Goal: Information Seeking & Learning: Learn about a topic

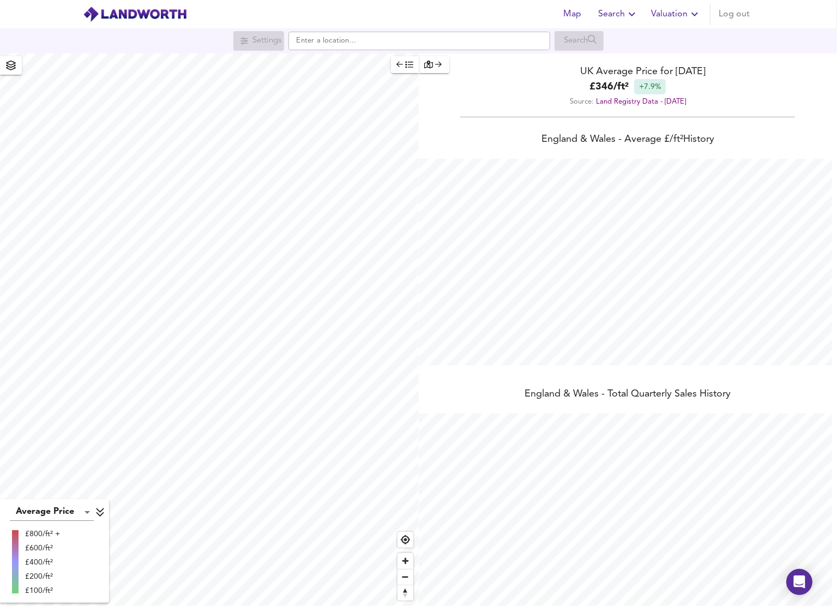
scroll to position [606, 837]
click at [375, 50] on div "Settings Search" at bounding box center [418, 41] width 837 height 20
click at [375, 44] on input "text" at bounding box center [420, 41] width 262 height 19
paste input "SE8 4PH"
click at [373, 66] on small "Deptford Broadway, [GEOGRAPHIC_DATA]" at bounding box center [405, 62] width 123 height 7
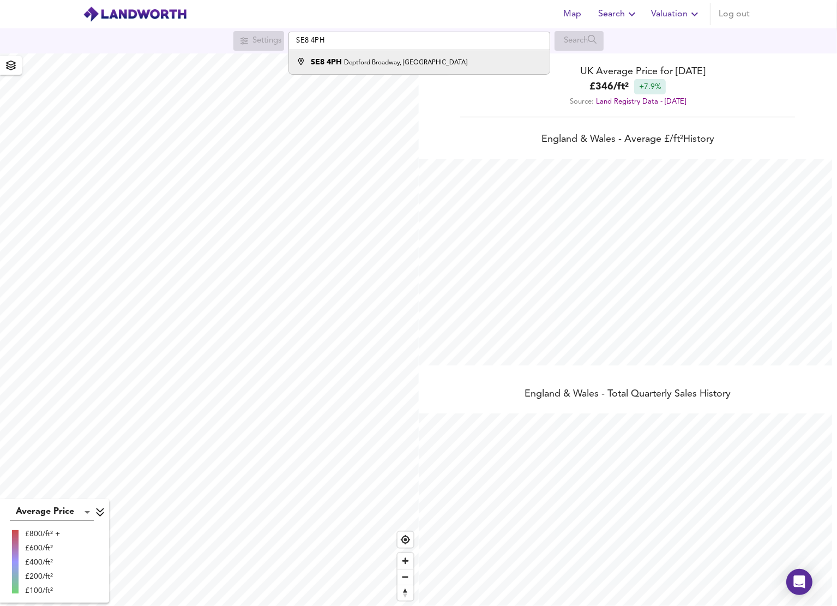
type input "[STREET_ADDRESS]"
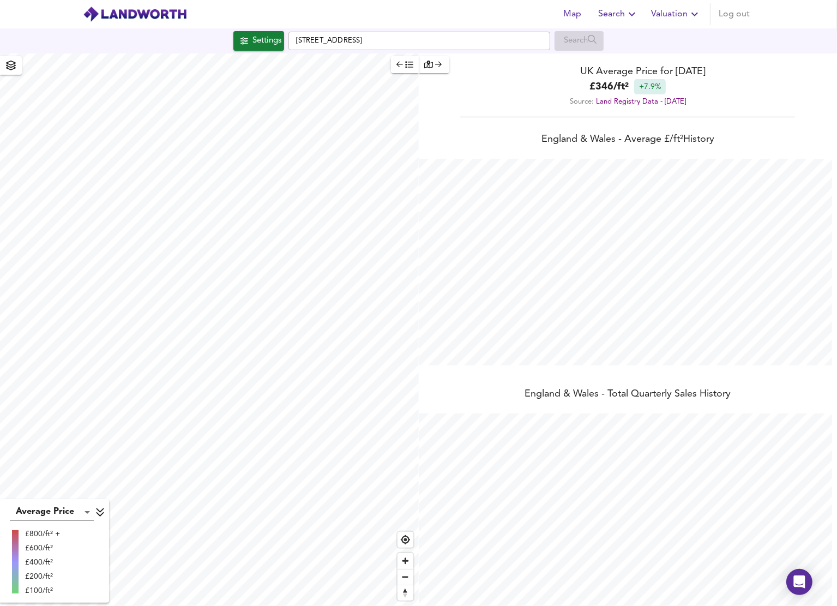
checkbox input "false"
checkbox input "true"
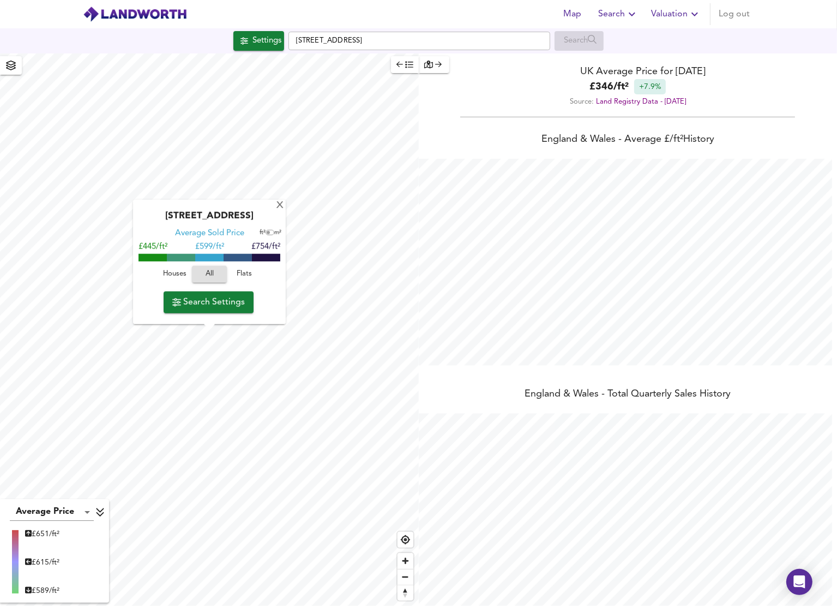
click at [236, 272] on span "Flats" at bounding box center [244, 274] width 29 height 13
click at [203, 303] on span "Search Settings" at bounding box center [208, 302] width 73 height 15
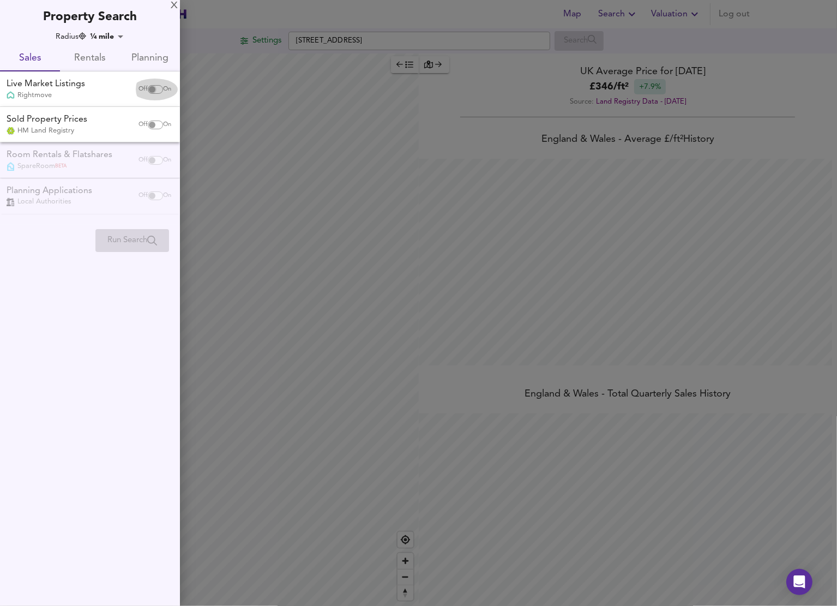
click at [155, 89] on input "checkbox" at bounding box center [152, 89] width 26 height 9
checkbox input "true"
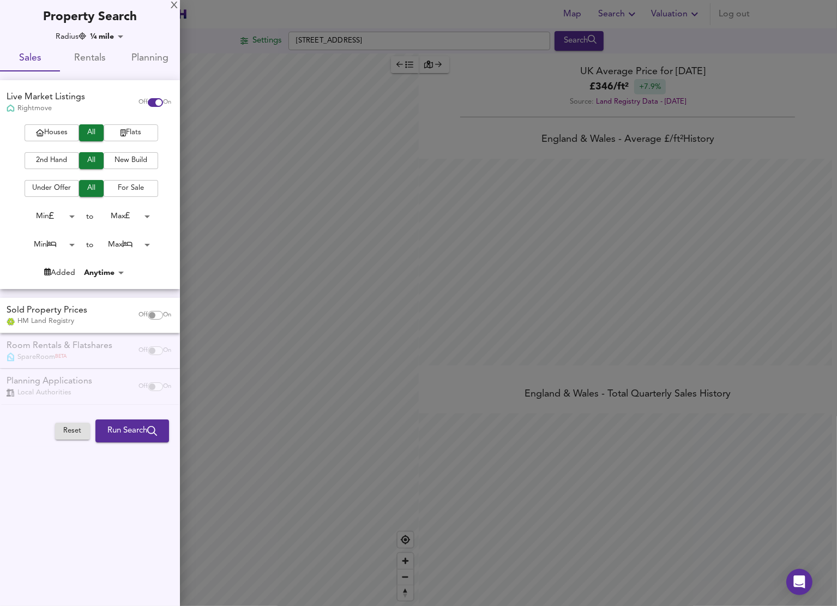
click at [127, 137] on span "Flats" at bounding box center [131, 133] width 44 height 13
click at [152, 313] on input "checkbox" at bounding box center [152, 315] width 26 height 9
checkbox input "true"
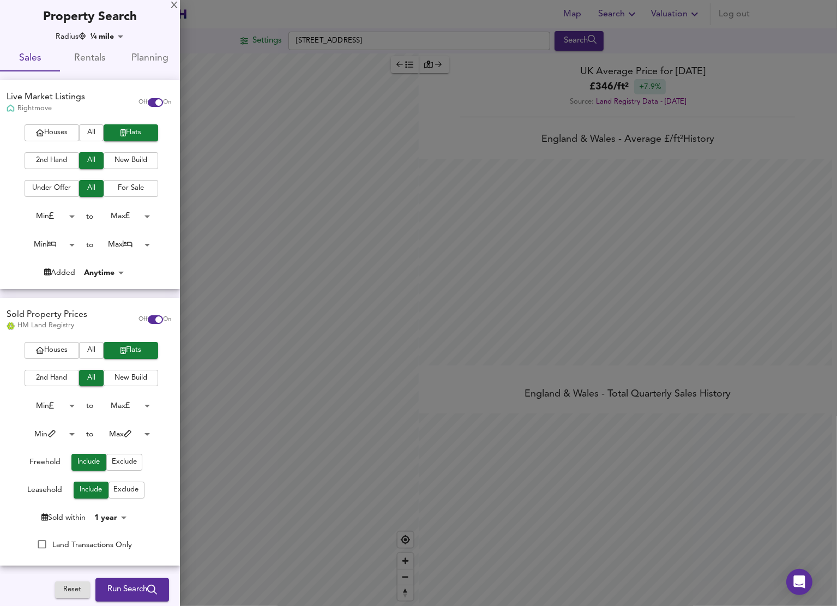
scroll to position [82, 0]
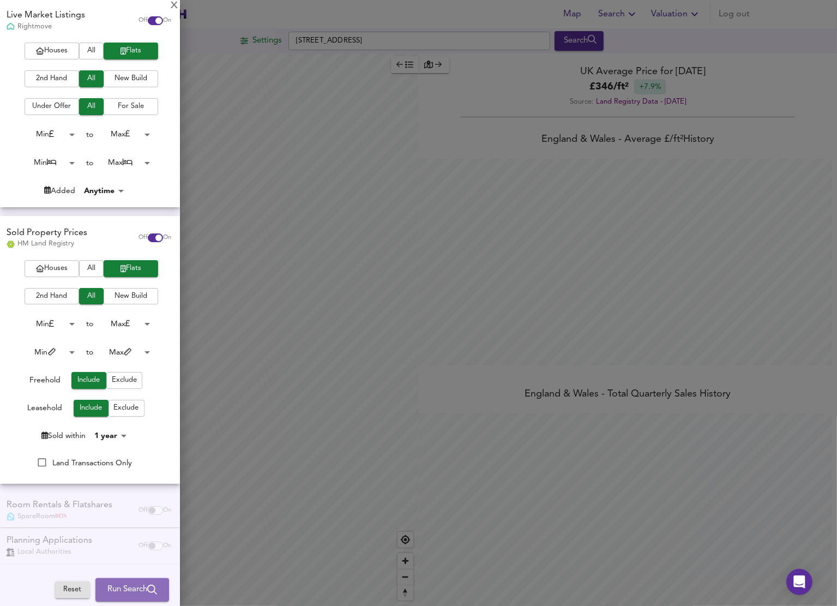
click at [122, 582] on button "Run Search" at bounding box center [132, 590] width 74 height 23
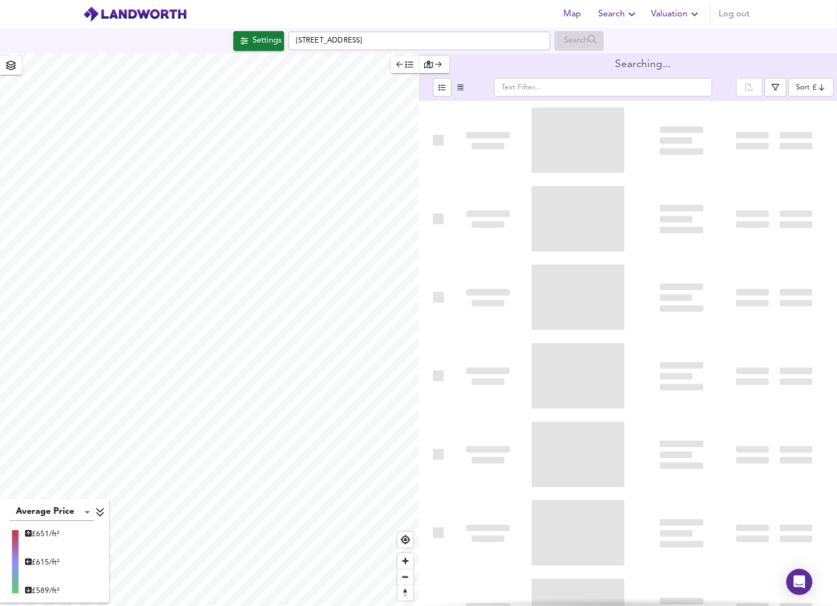
type input "bestdeal"
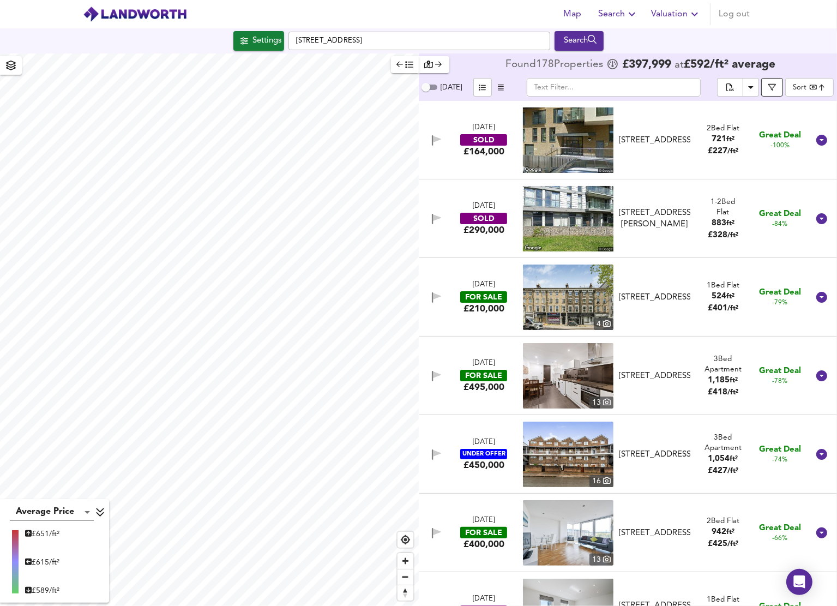
click at [776, 85] on icon "button" at bounding box center [773, 87] width 8 height 7
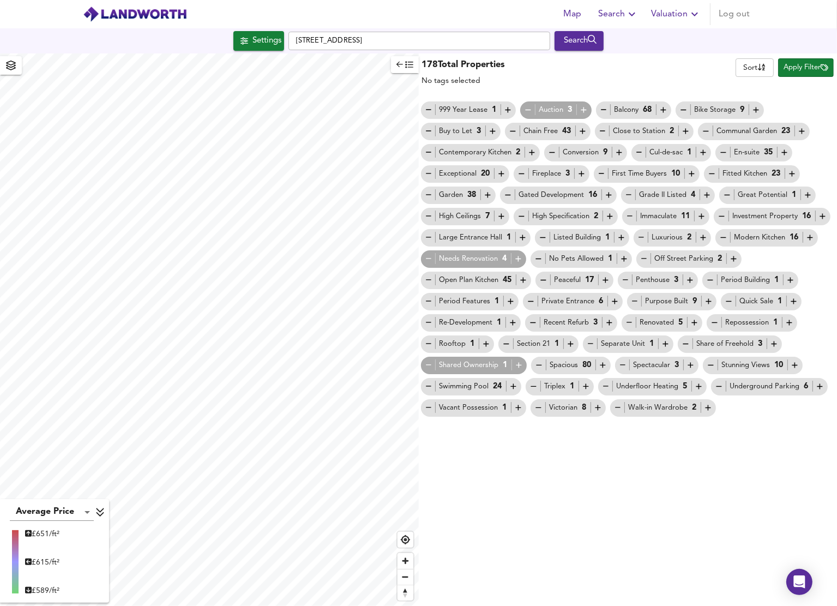
click at [528, 110] on icon "button" at bounding box center [528, 110] width 5 height 1
click at [428, 261] on icon "button" at bounding box center [428, 258] width 9 height 9
click at [428, 361] on icon "button" at bounding box center [428, 365] width 9 height 9
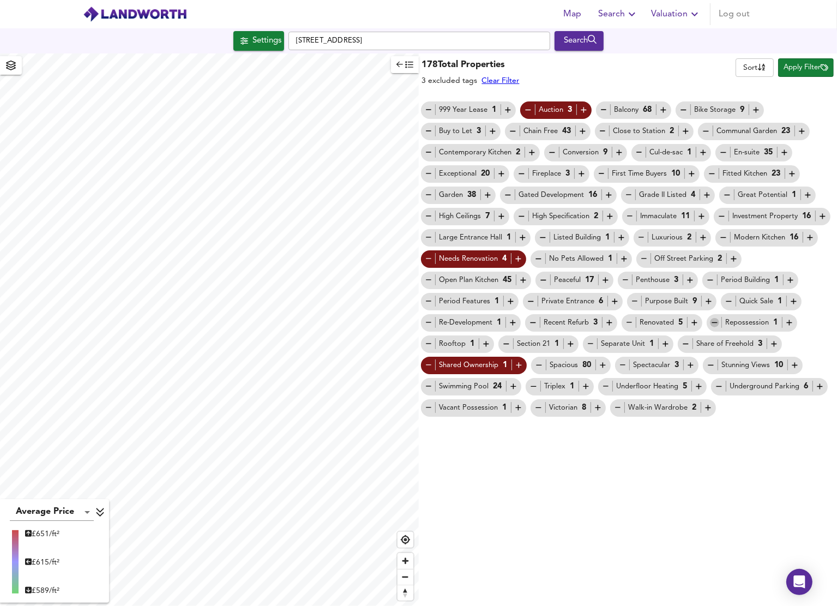
click at [718, 322] on icon "button" at bounding box center [714, 322] width 9 height 9
click at [725, 302] on icon "button" at bounding box center [729, 301] width 9 height 9
click at [723, 215] on icon "button" at bounding box center [721, 216] width 9 height 9
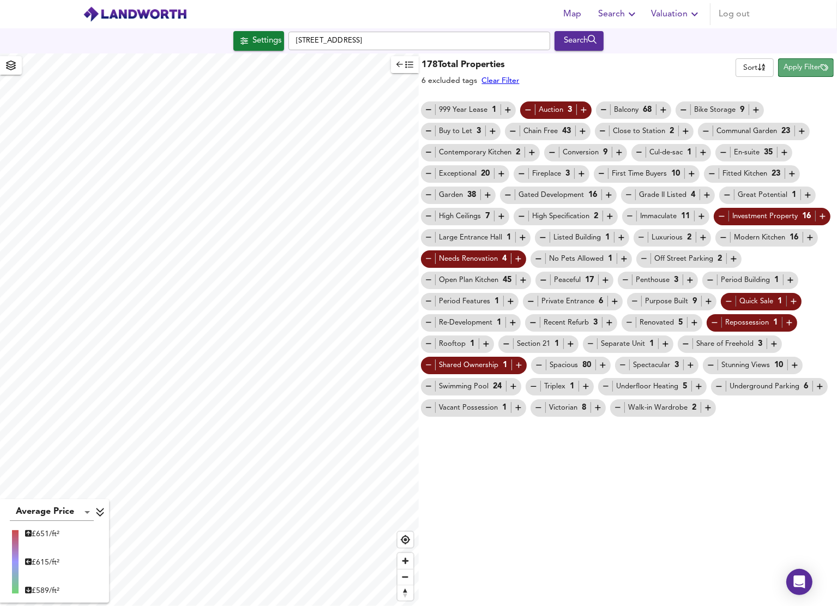
click at [806, 67] on span "Apply Filter" at bounding box center [806, 68] width 45 height 13
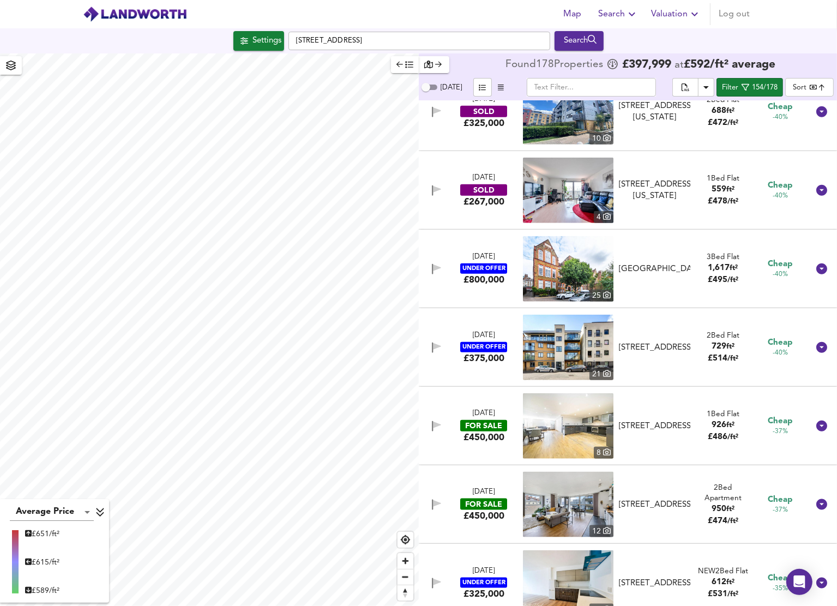
scroll to position [1373, 0]
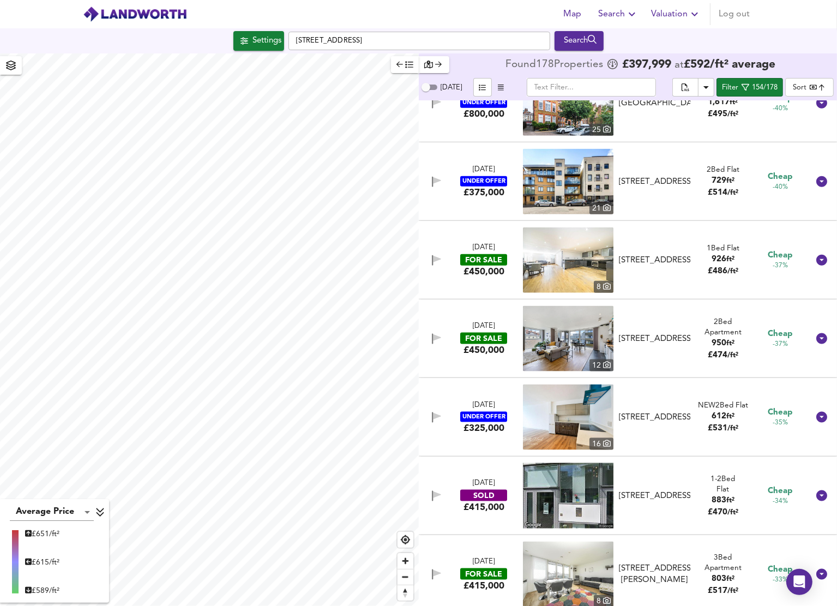
type input "318"
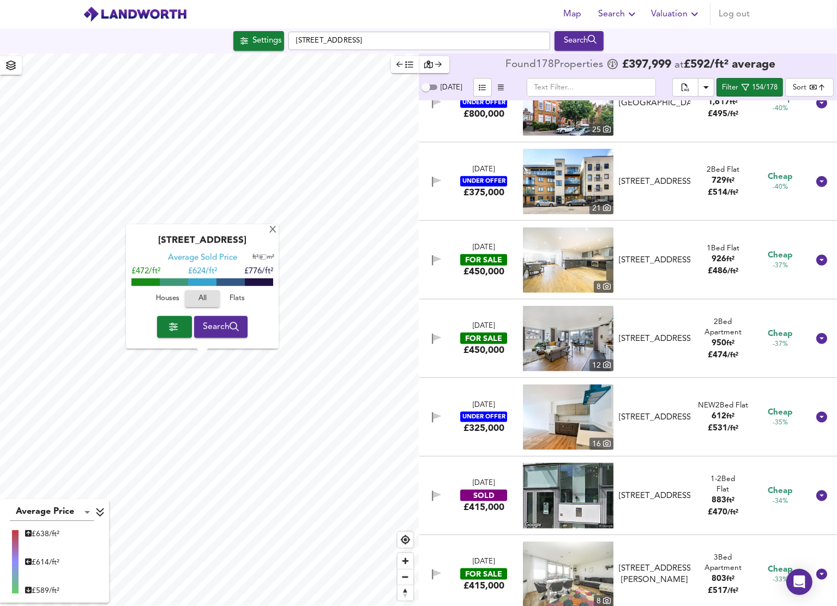
click at [218, 333] on span "Search" at bounding box center [221, 326] width 37 height 15
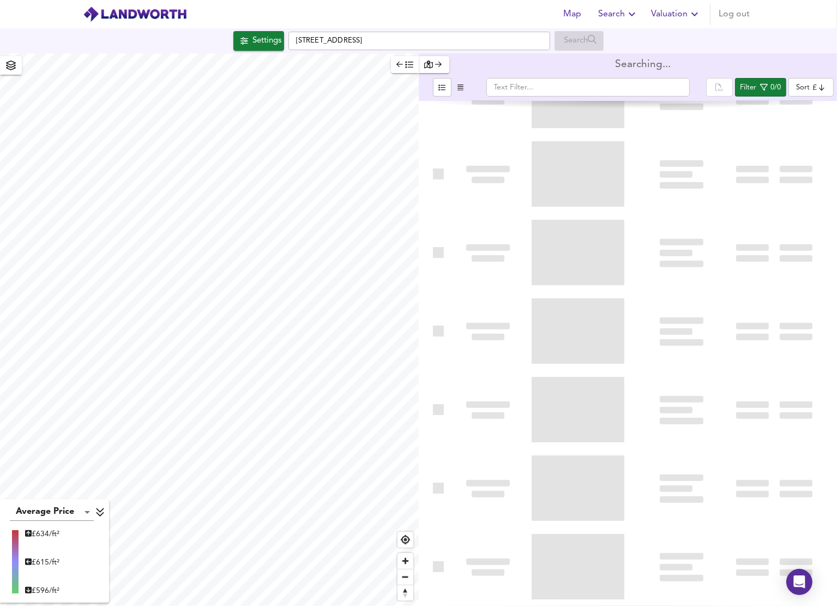
type input "bestdeal"
